Goal: Communication & Community: Share content

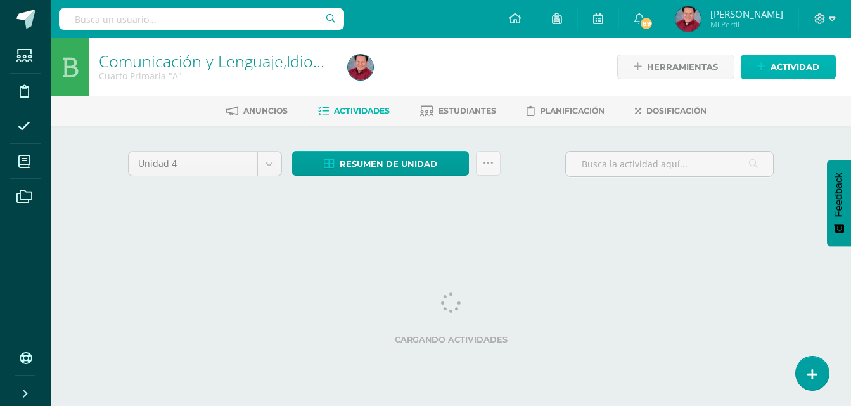
click at [788, 66] on span "Actividad" at bounding box center [795, 66] width 49 height 23
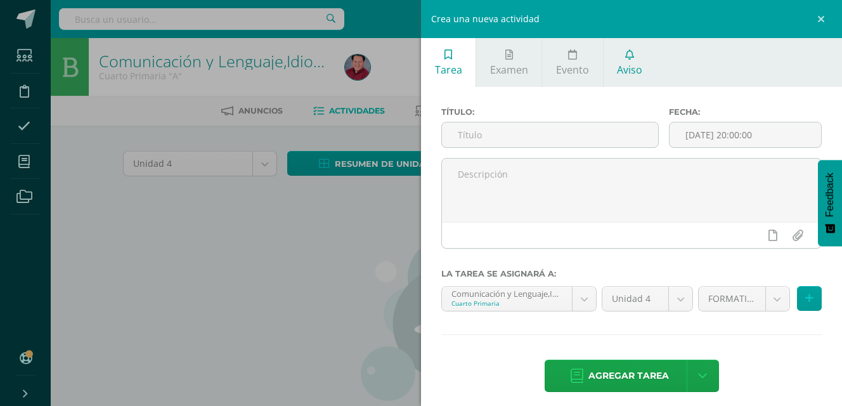
click at [630, 63] on span "Aviso" at bounding box center [629, 70] width 25 height 14
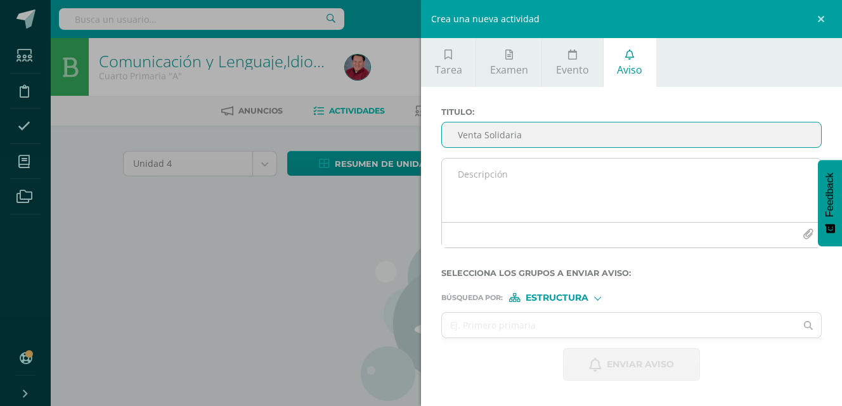
type input "Venta Solidaria"
click at [479, 176] on textarea at bounding box center [631, 189] width 379 height 63
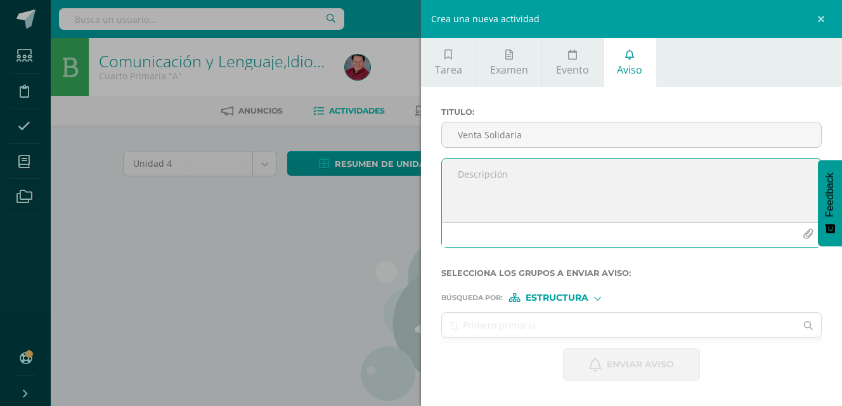
paste textarea "Estimados padres de familia: con mucho entusiasmo nos dirigimos a ustedes para …"
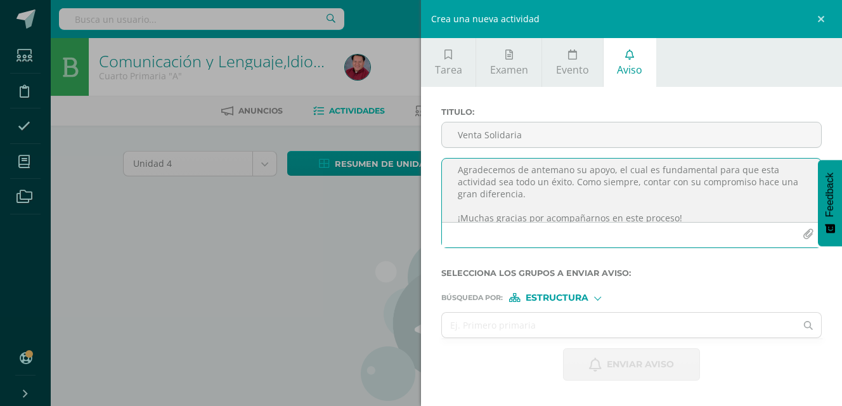
scroll to position [64, 0]
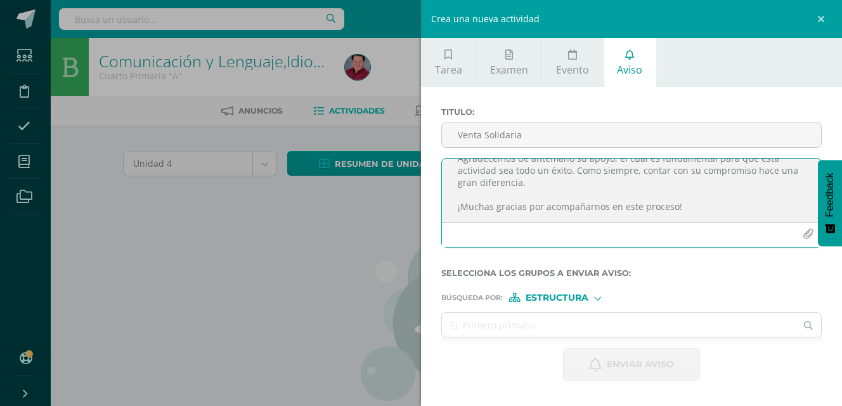
type textarea "Estimados padres de familia: con mucho entusiasmo nos dirigimos a ustedes para …"
click at [806, 236] on icon "button" at bounding box center [808, 234] width 11 height 11
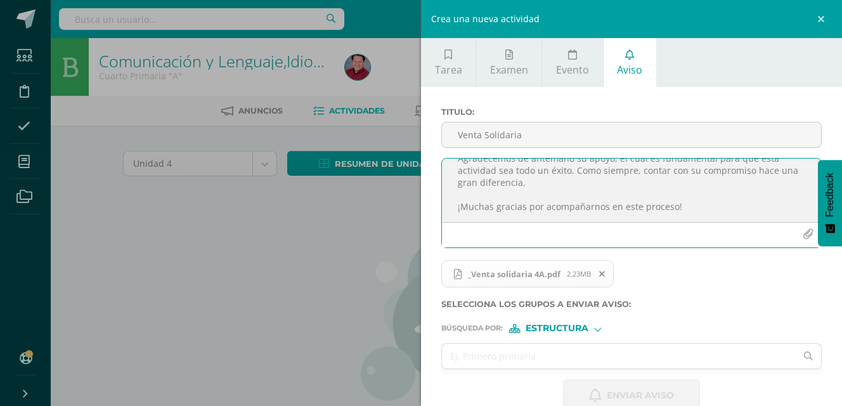
scroll to position [26, 0]
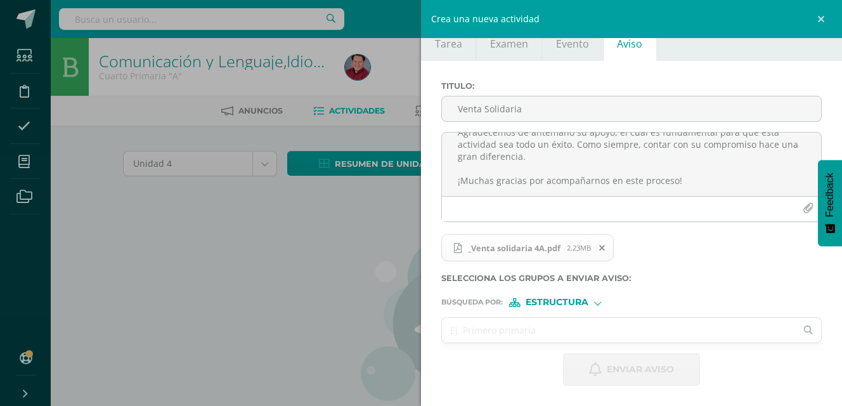
click at [511, 332] on input "text" at bounding box center [619, 330] width 354 height 25
type input "cuarto"
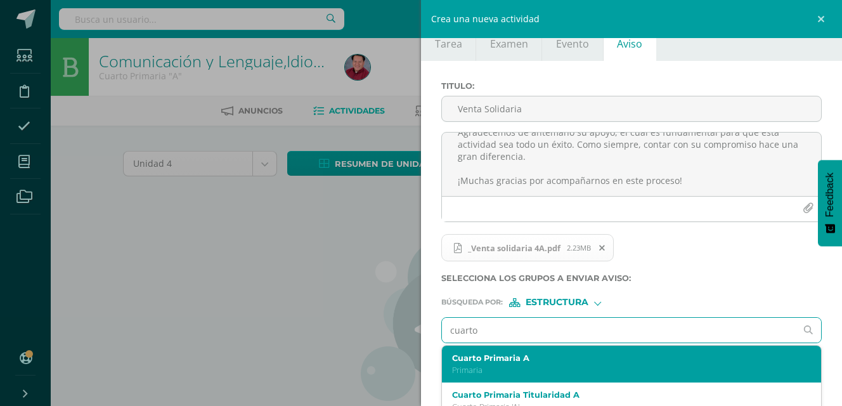
click at [495, 359] on label "Cuarto Primaria A" at bounding box center [624, 358] width 344 height 10
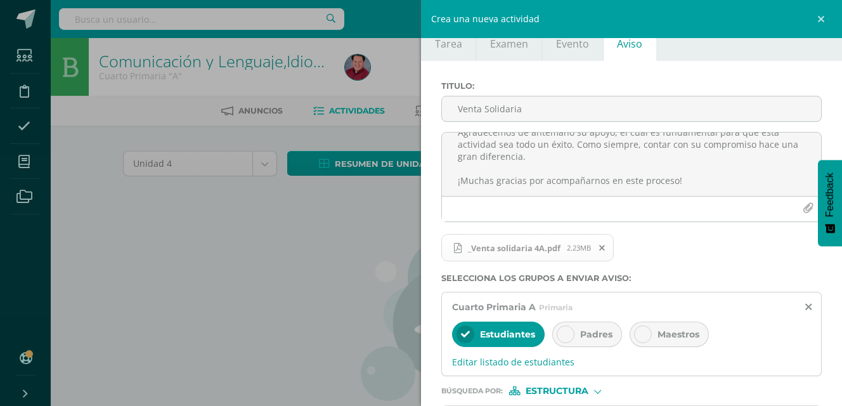
click at [671, 327] on div "Maestros" at bounding box center [669, 333] width 79 height 25
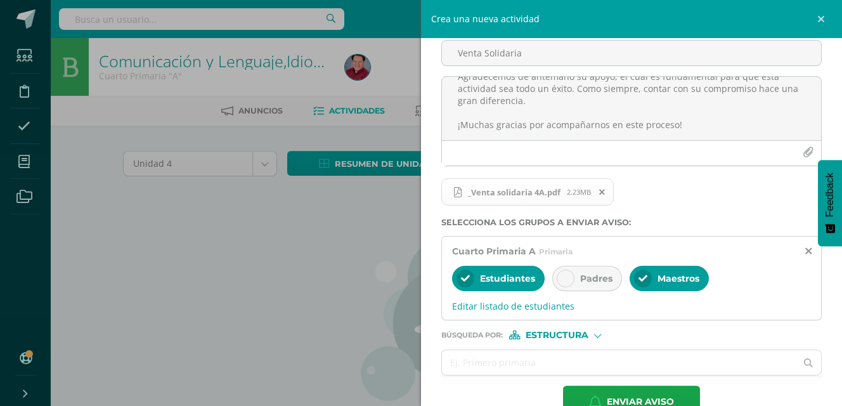
scroll to position [84, 0]
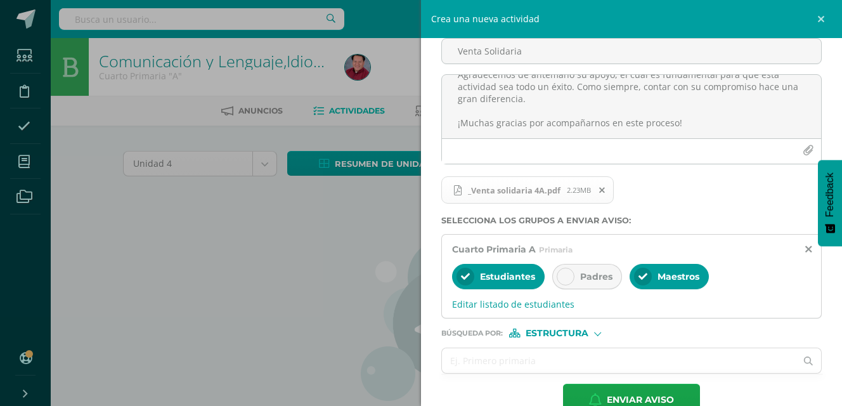
click at [593, 336] on div "Estructura" at bounding box center [556, 332] width 95 height 9
click at [503, 360] on input "text" at bounding box center [619, 360] width 354 height 25
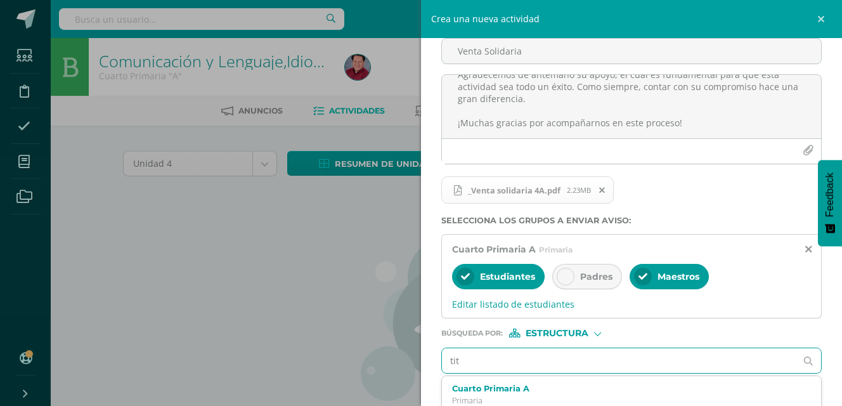
type input "titu"
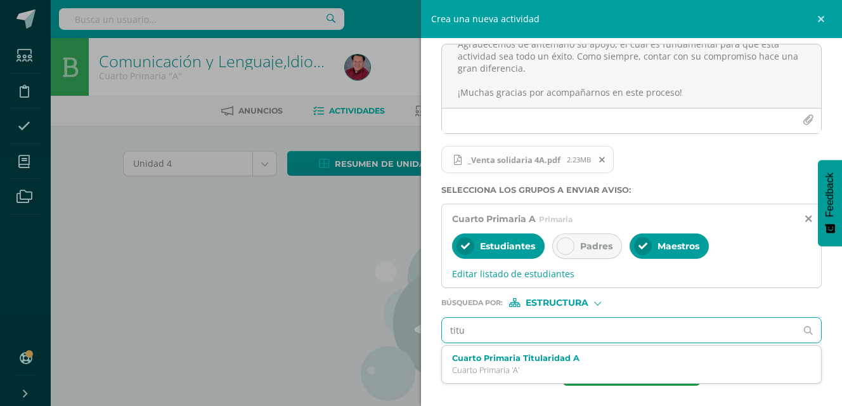
scroll to position [114, 0]
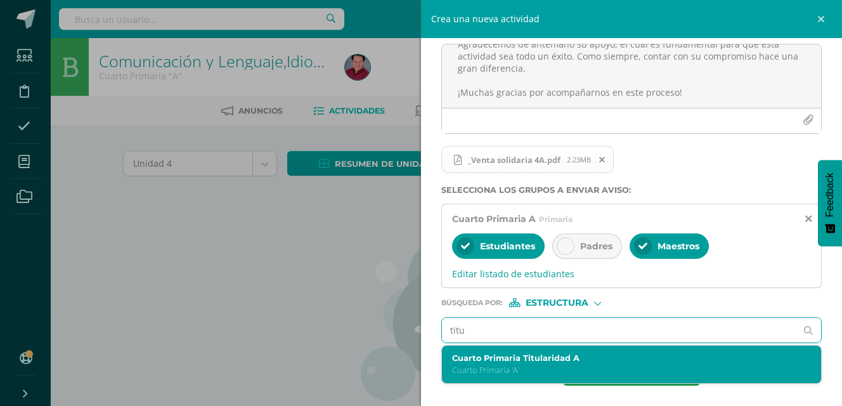
click at [524, 357] on label "Cuarto Primaria Titularidad A" at bounding box center [624, 358] width 344 height 10
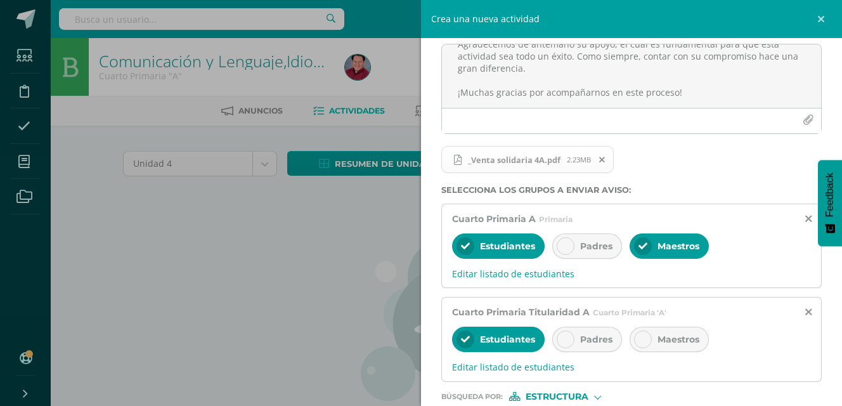
click at [676, 344] on span "Maestros" at bounding box center [678, 338] width 42 height 11
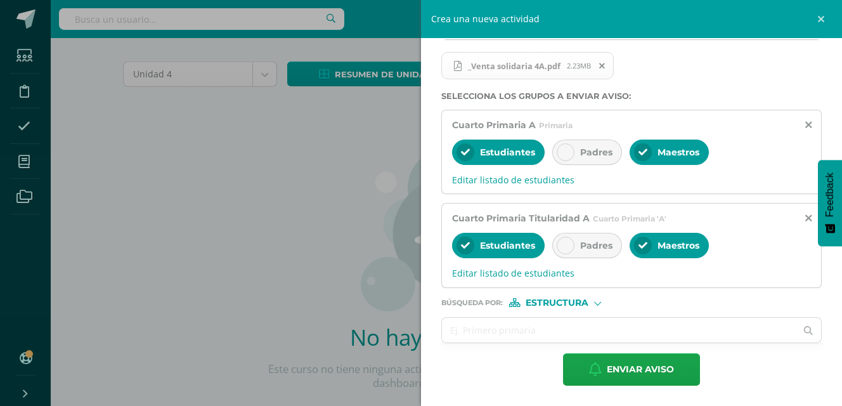
scroll to position [90, 0]
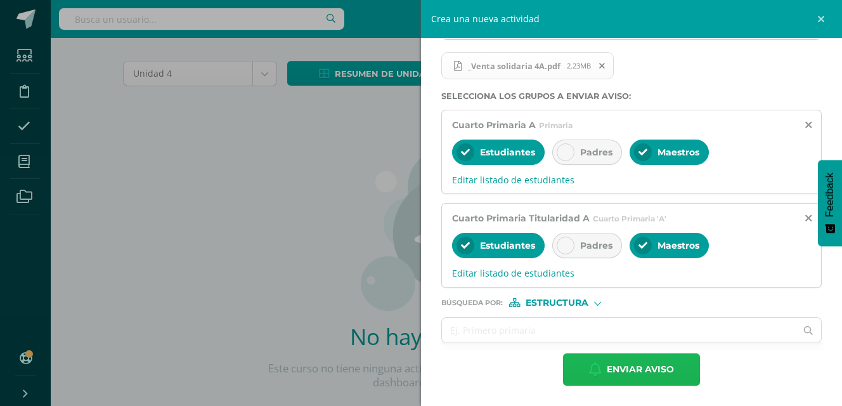
click at [647, 372] on span "Enviar aviso" at bounding box center [640, 369] width 67 height 31
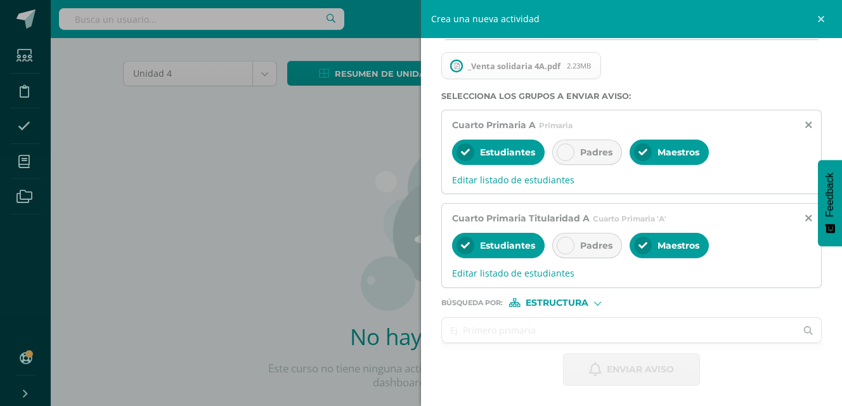
scroll to position [0, 0]
